Goal: Information Seeking & Learning: Learn about a topic

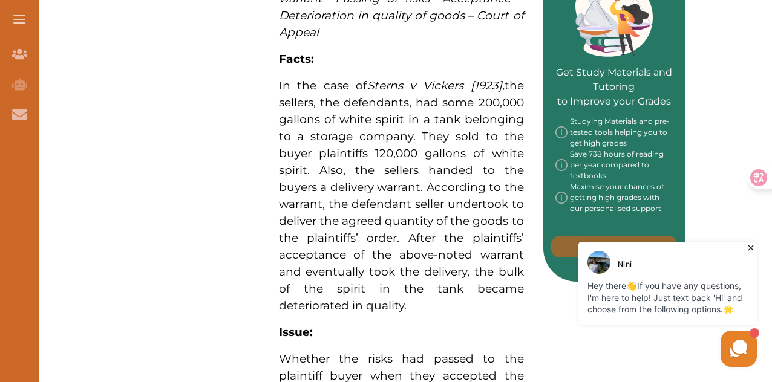
scroll to position [605, 0]
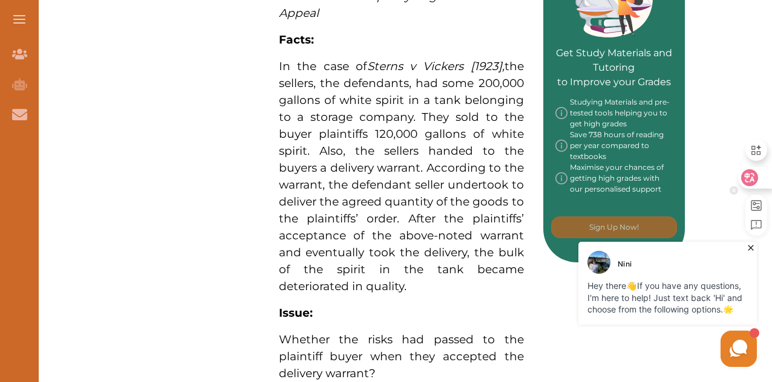
click at [755, 174] on icon at bounding box center [749, 178] width 12 height 12
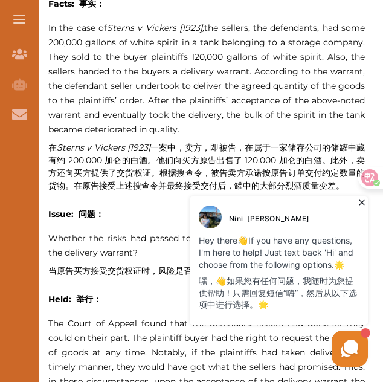
scroll to position [830, 0]
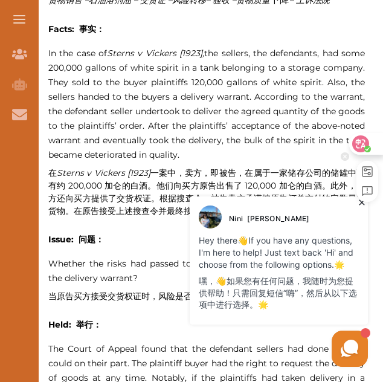
click at [368, 176] on rect at bounding box center [368, 172] width 10 height 10
click at [371, 149] on div at bounding box center [191, 191] width 383 height 382
click at [363, 148] on icon at bounding box center [361, 144] width 12 height 12
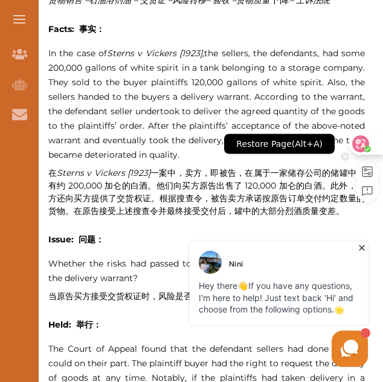
scroll to position [808, 0]
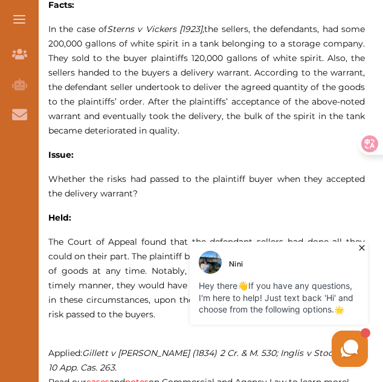
click at [359, 246] on icon at bounding box center [362, 248] width 12 height 12
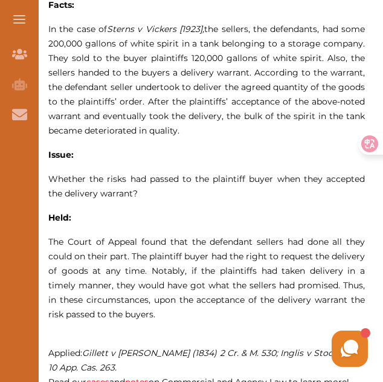
drag, startPoint x: 147, startPoint y: 316, endPoint x: 119, endPoint y: 266, distance: 58.2
click at [119, 266] on p "The Court of Appeal found that the defendant sellers had done all they could on…" at bounding box center [206, 278] width 317 height 87
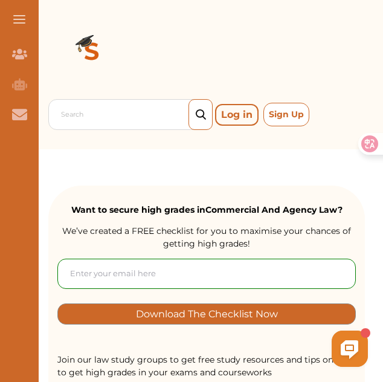
click at [276, 119] on button "Sign Up" at bounding box center [287, 115] width 46 height 24
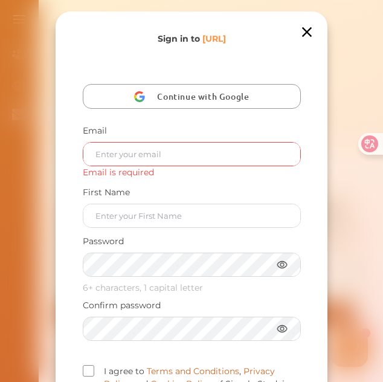
click at [175, 94] on span "Continue with Google" at bounding box center [206, 96] width 98 height 25
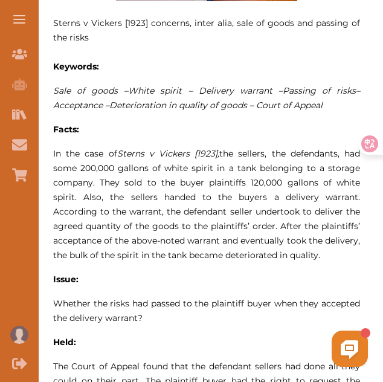
scroll to position [423, 0]
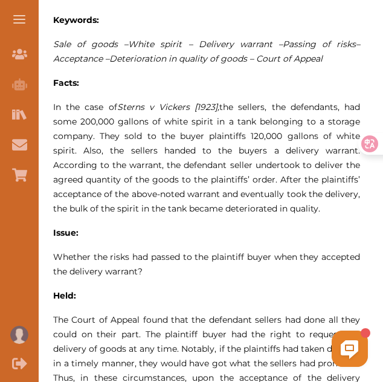
click at [53, 77] on strong "Facts:" at bounding box center [66, 82] width 26 height 11
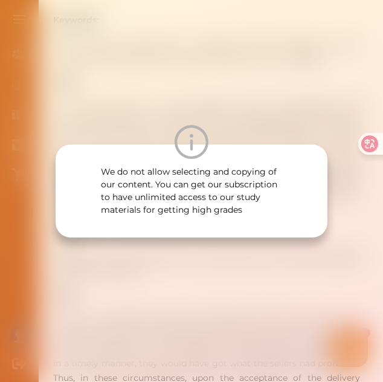
click at [213, 94] on div "We do not allow selecting and copying of our content. You can get our subscript…" at bounding box center [191, 191] width 383 height 382
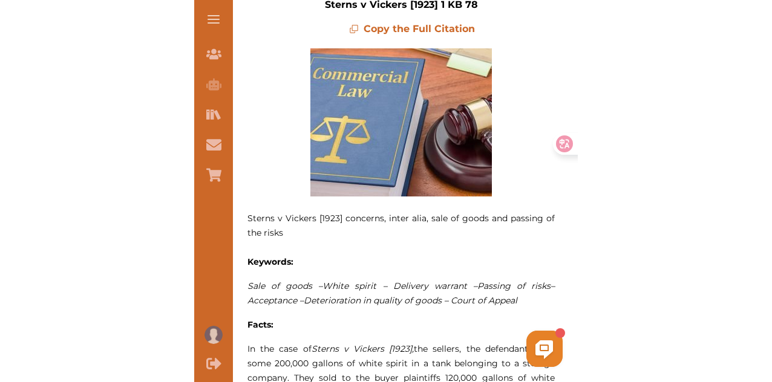
scroll to position [0, 0]
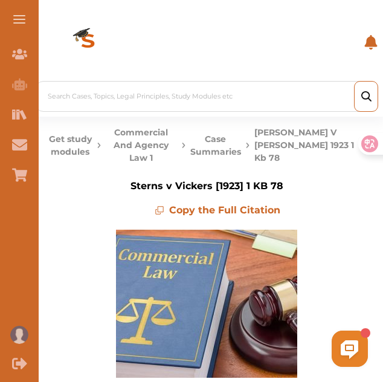
click at [125, 46] on img at bounding box center [88, 42] width 87 height 68
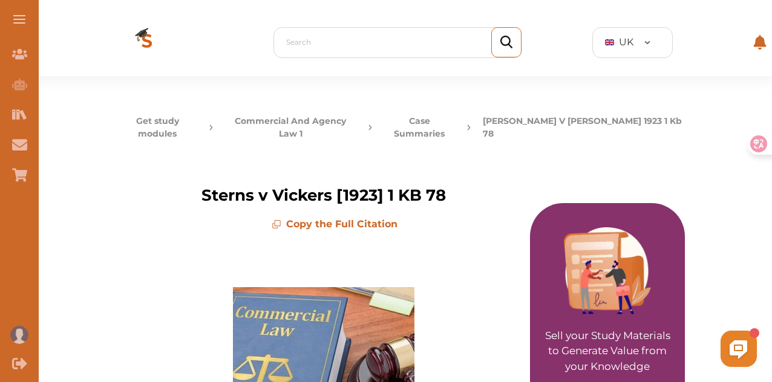
click at [322, 217] on p "Copy the Full Citation" at bounding box center [334, 224] width 223 height 15
click at [278, 220] on icon at bounding box center [277, 225] width 10 height 10
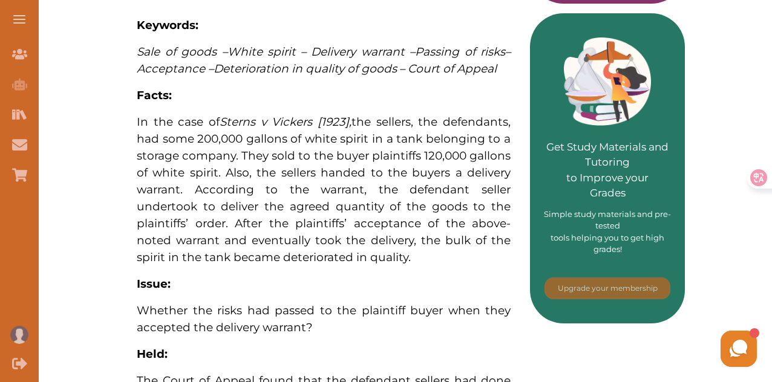
scroll to position [544, 0]
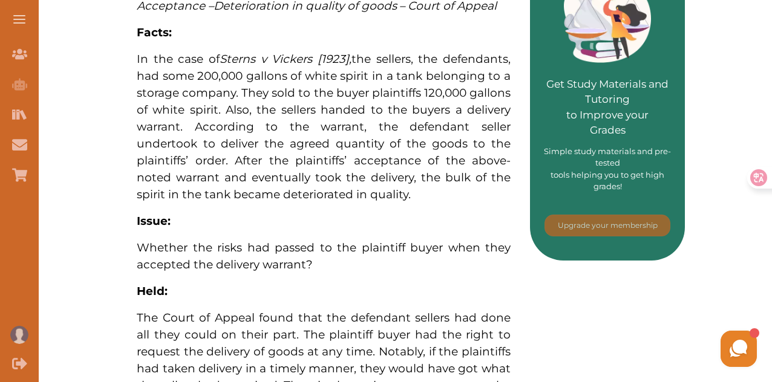
click at [137, 25] on strong "Facts:" at bounding box center [154, 32] width 35 height 14
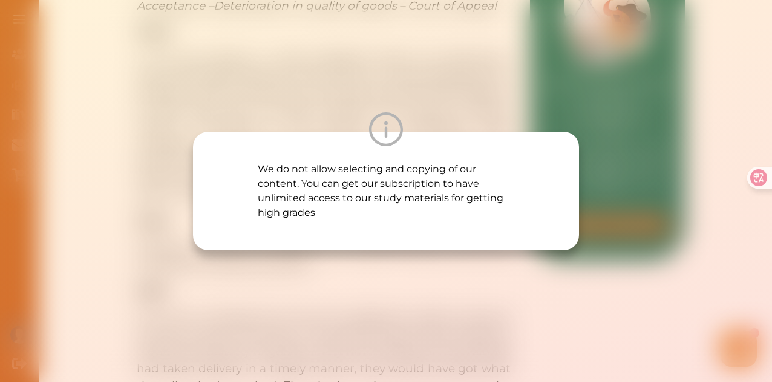
click at [164, 67] on div "We do not allow selecting and copying of our content. You can get our subscript…" at bounding box center [386, 191] width 772 height 382
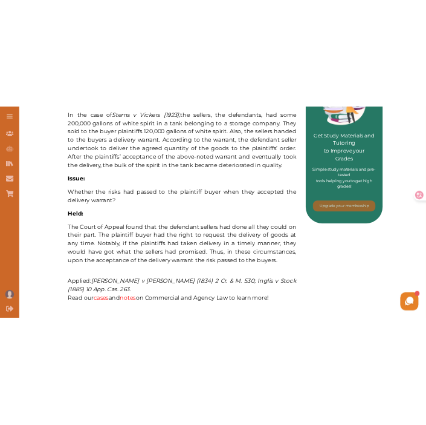
scroll to position [491, 0]
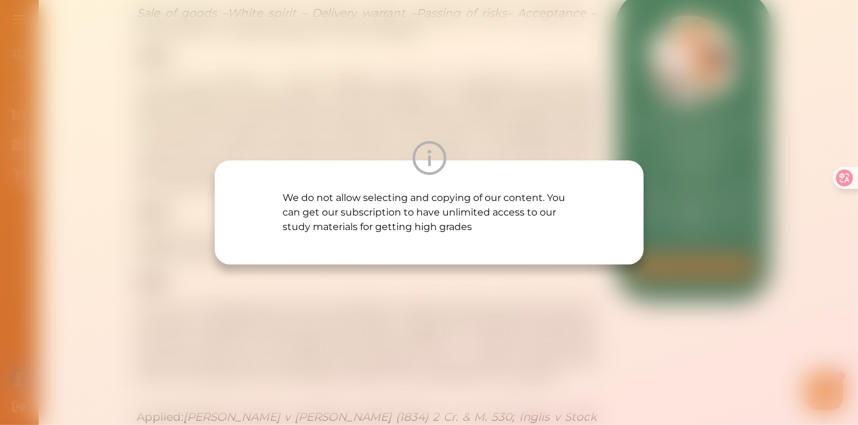
click at [327, 218] on p "We do not allow selecting and copying of our content. You can get our subscript…" at bounding box center [428, 213] width 293 height 44
click at [309, 165] on div at bounding box center [429, 158] width 429 height 34
click at [269, 143] on div at bounding box center [429, 158] width 429 height 34
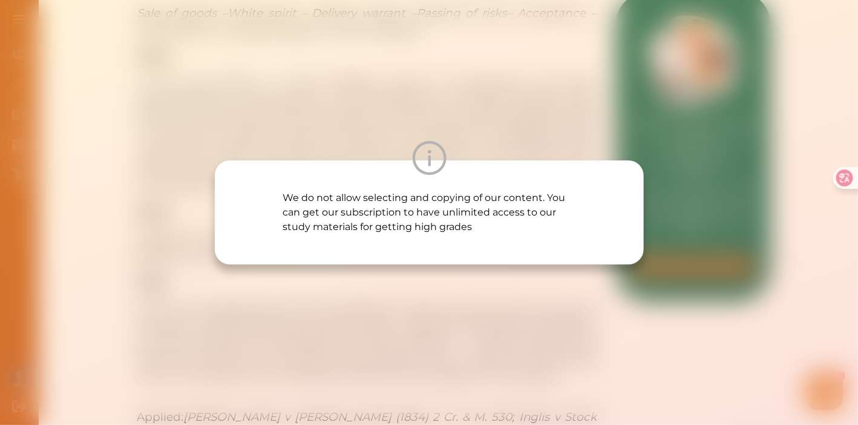
click at [233, 67] on div "We do not allow selecting and copying of our content. You can get our subscript…" at bounding box center [429, 212] width 858 height 425
